Goal: Information Seeking & Learning: Learn about a topic

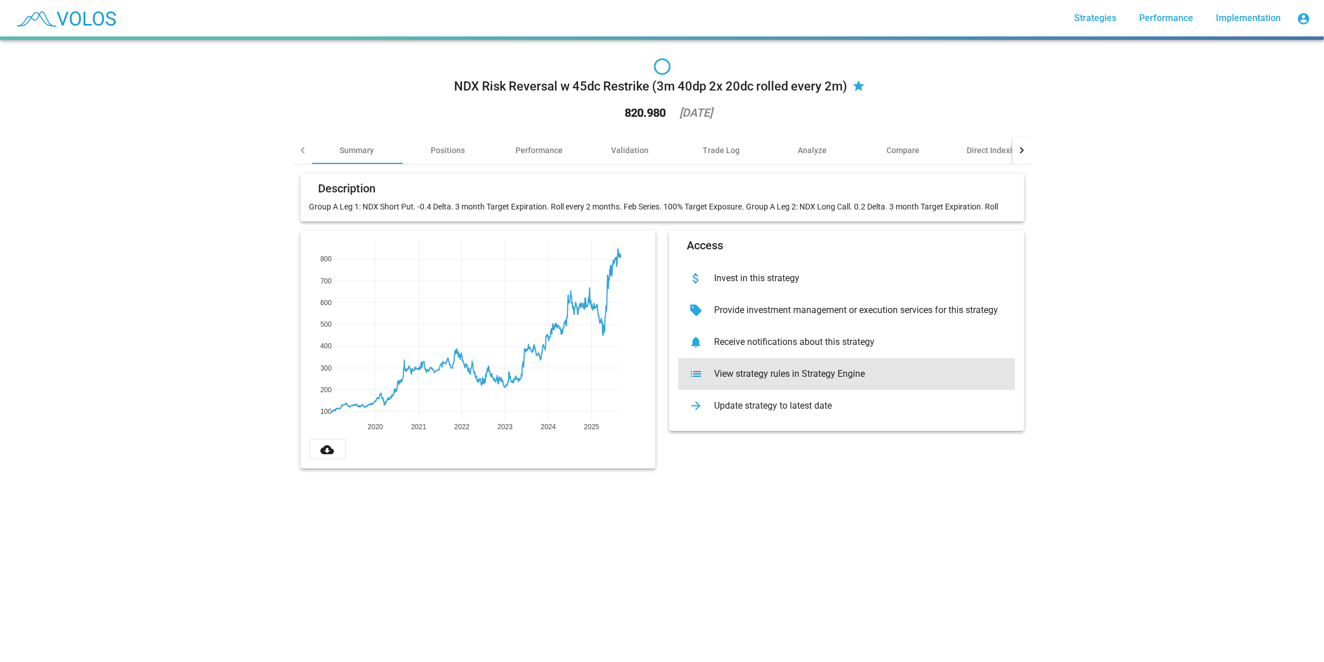
click at [439, 178] on div "View strategy rules in Strategy Engine" at bounding box center [855, 373] width 300 height 11
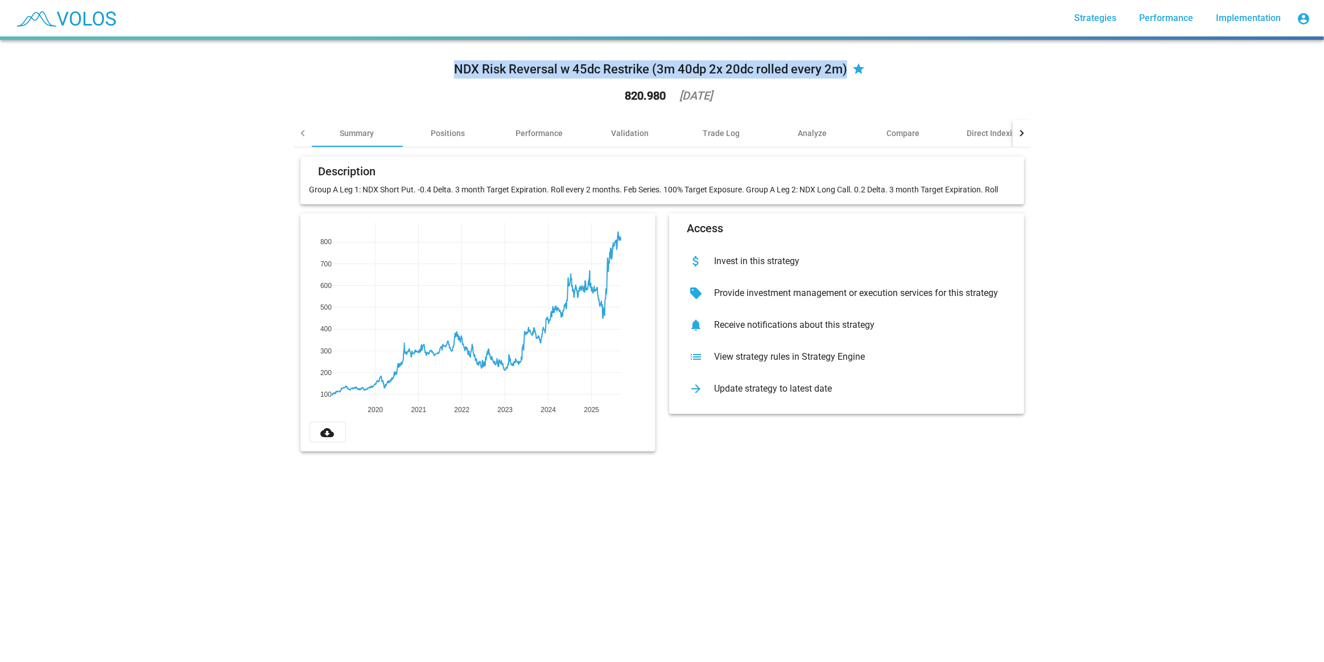
drag, startPoint x: 441, startPoint y: 65, endPoint x: 843, endPoint y: 71, distance: 401.1
click at [439, 71] on div "NDX Risk Reversal w 45dc Restrike (3m 40dp 2x 20dc rolled every 2m) star 820.98…" at bounding box center [662, 84] width 737 height 71
copy div "NDX Risk Reversal w 45dc Restrike (3m 40dp 2x 20dc rolled every 2m)"
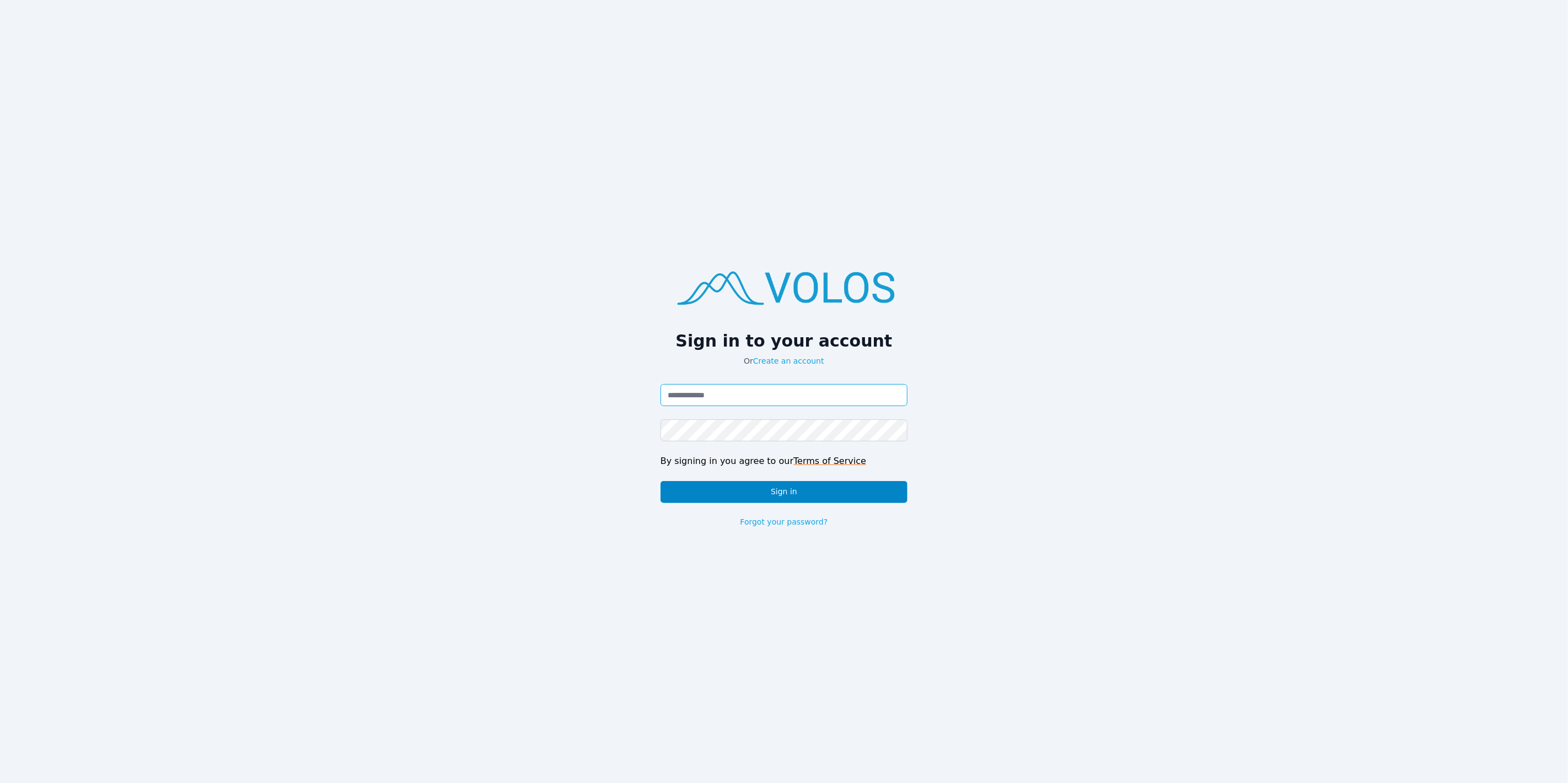
type input "**********"
click at [806, 495] on button "Sign in" at bounding box center [784, 492] width 247 height 22
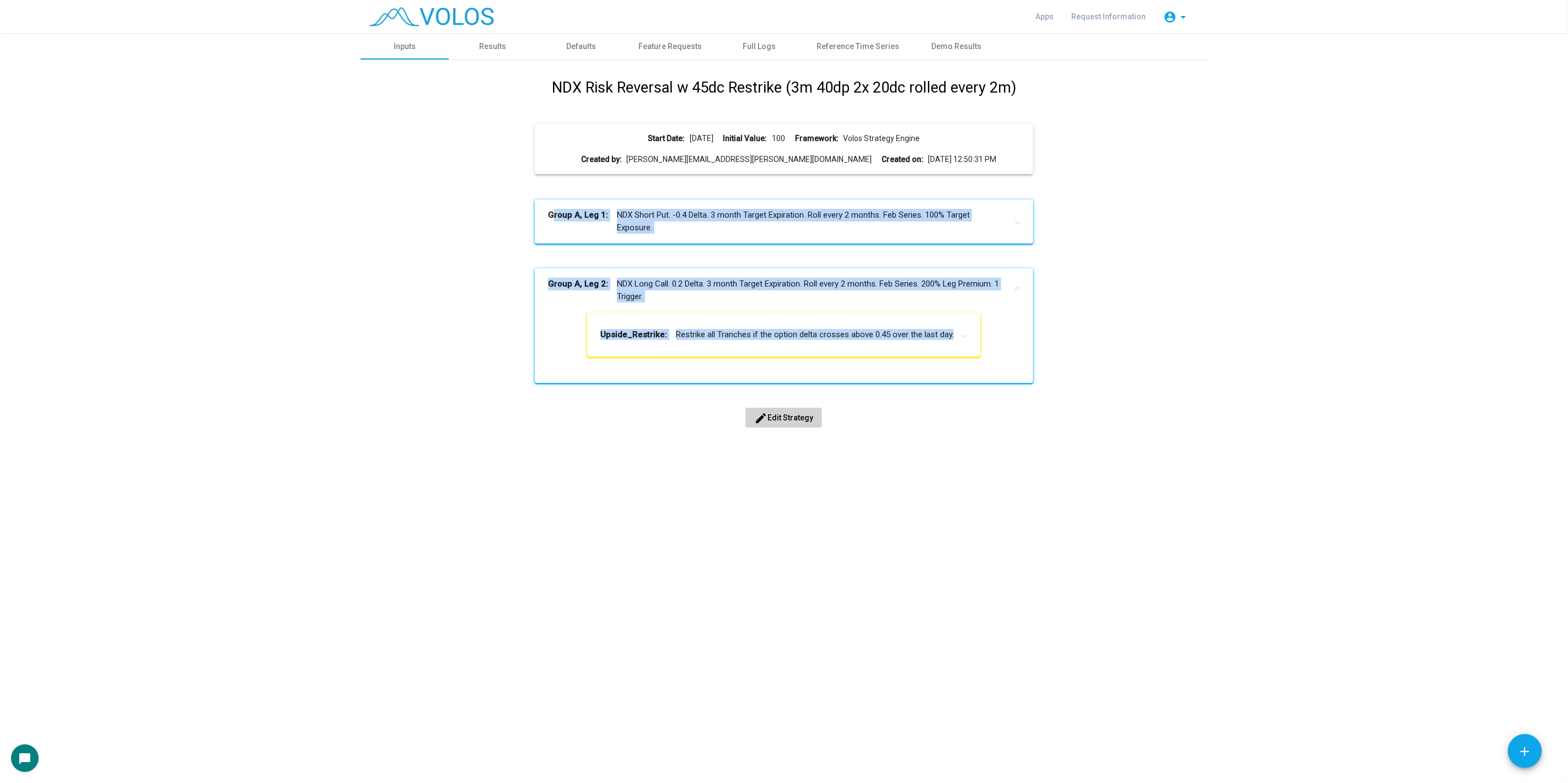
drag, startPoint x: 974, startPoint y: 360, endPoint x: 539, endPoint y: 208, distance: 460.8
click at [539, 208] on div "NDX Risk Reversal w 45dc Restrike (3m 40dp 2x 20dc rolled every 2m) Start Date:…" at bounding box center [784, 265] width 830 height 376
copy div "Group A, Leg 1: NDX Short Put. -0.4 Delta. 3 month Target Expiration. Roll ever…"
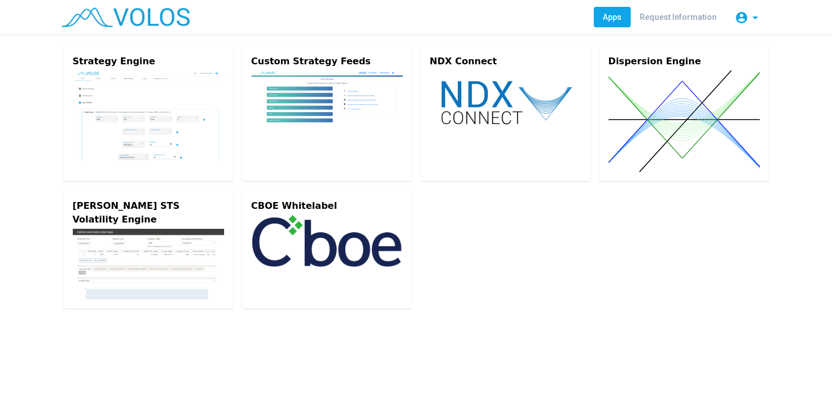
click at [742, 268] on div "Strategy Engine Custom Strategy Feeds NDX Connect Dispersion Engine Goldman STS…" at bounding box center [416, 177] width 728 height 286
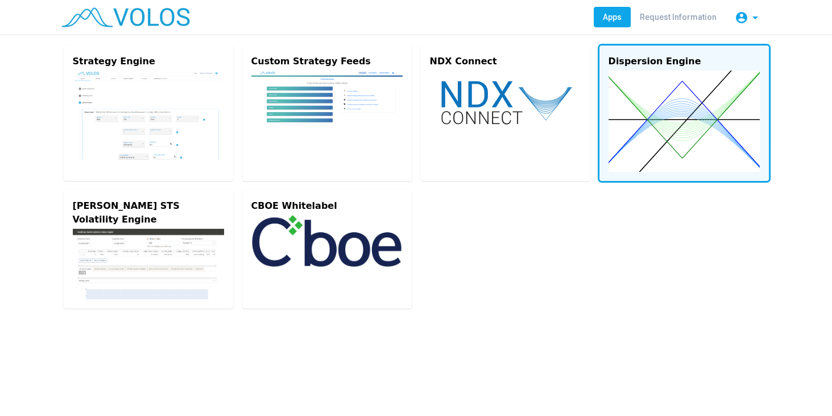
click at [654, 101] on img at bounding box center [684, 121] width 151 height 101
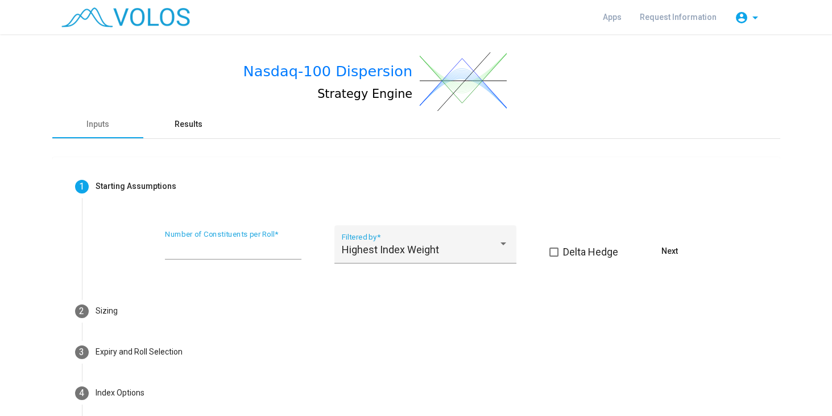
click at [192, 116] on div "Results" at bounding box center [188, 124] width 91 height 27
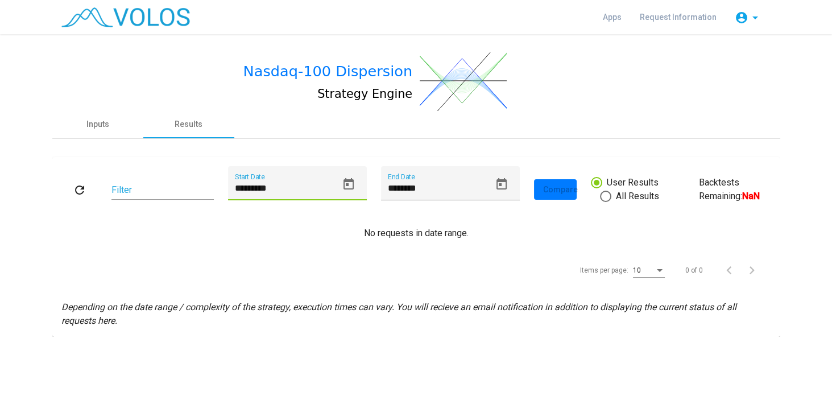
click at [242, 189] on input "*********" at bounding box center [286, 188] width 102 height 10
type input "*********"
click at [62, 189] on button "refresh" at bounding box center [79, 189] width 36 height 20
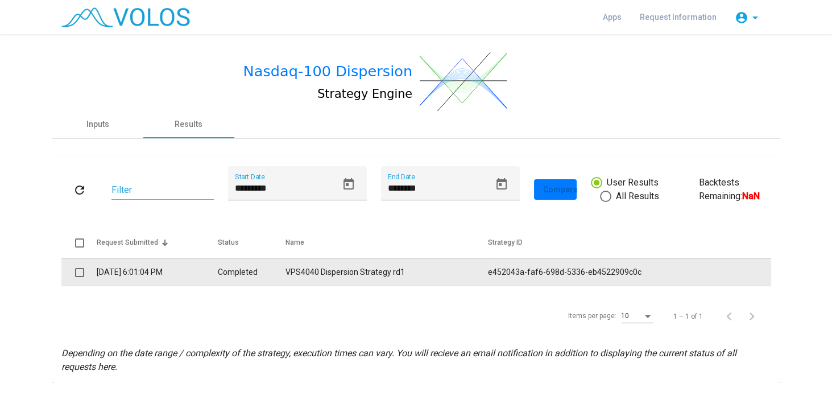
click at [226, 278] on td "Completed" at bounding box center [252, 271] width 68 height 27
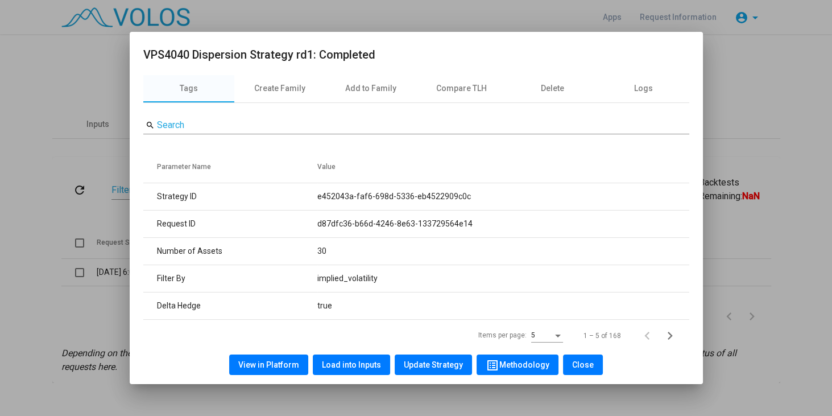
click at [271, 365] on span "View in Platform" at bounding box center [268, 364] width 61 height 9
click at [283, 20] on div at bounding box center [416, 208] width 832 height 416
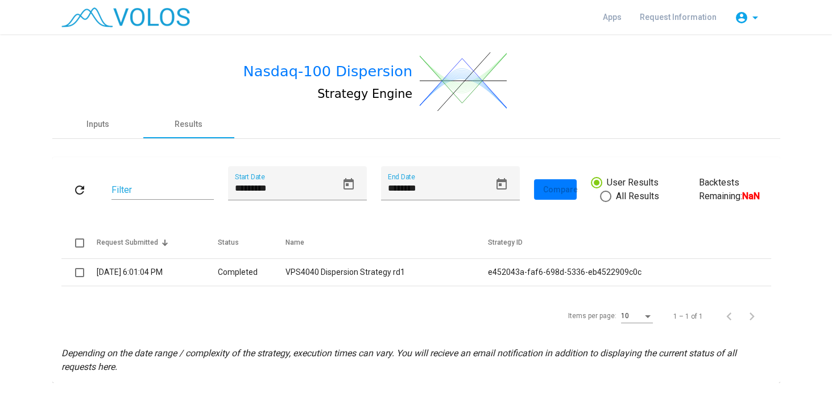
click at [191, 15] on div "Apps Request Information account_circle arrow_drop_down" at bounding box center [416, 17] width 728 height 34
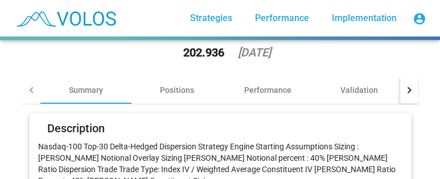
scroll to position [103, 0]
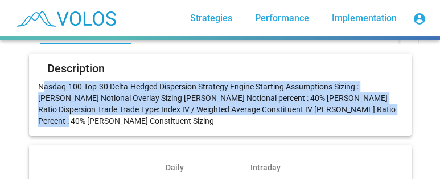
drag, startPoint x: 35, startPoint y: 88, endPoint x: 350, endPoint y: 118, distance: 317.2
click at [350, 118] on mat-card "Description Nasdaq-100 Top-30 Delta-Hedged Dispersion Strategy Engine Starting …" at bounding box center [220, 94] width 382 height 82
copy p "Nasdaq-100 Top-30 Delta-Hedged Dispersion Strategy Engine Starting Assumptions …"
